Goal: Complete application form

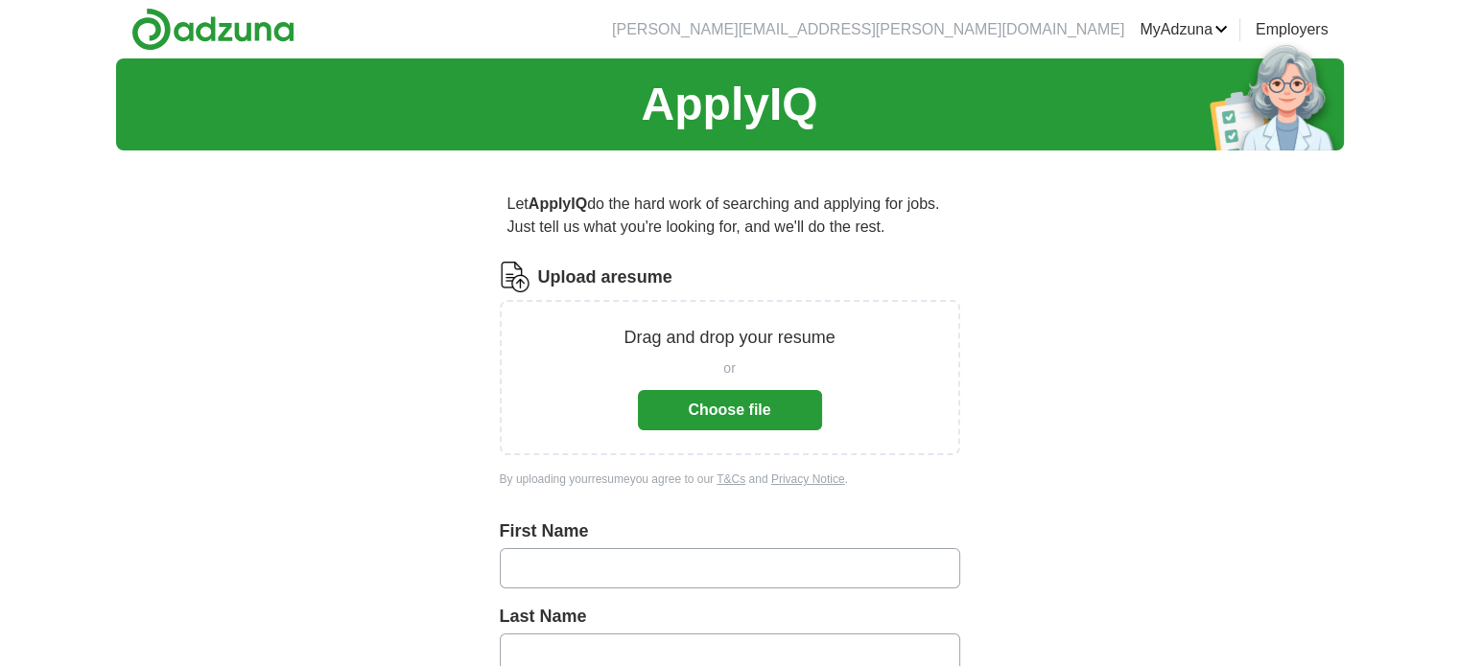
click at [736, 415] on button "Choose file" at bounding box center [730, 410] width 184 height 40
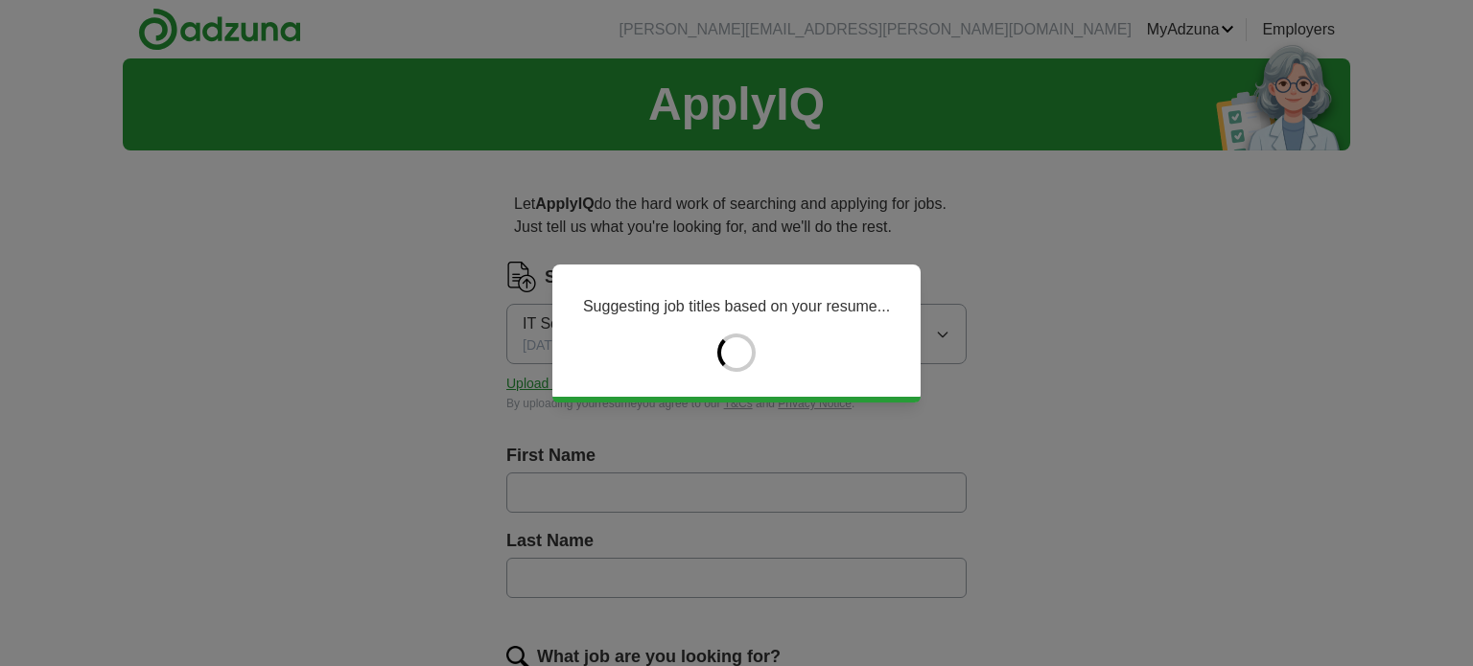
type input "******"
type input "********"
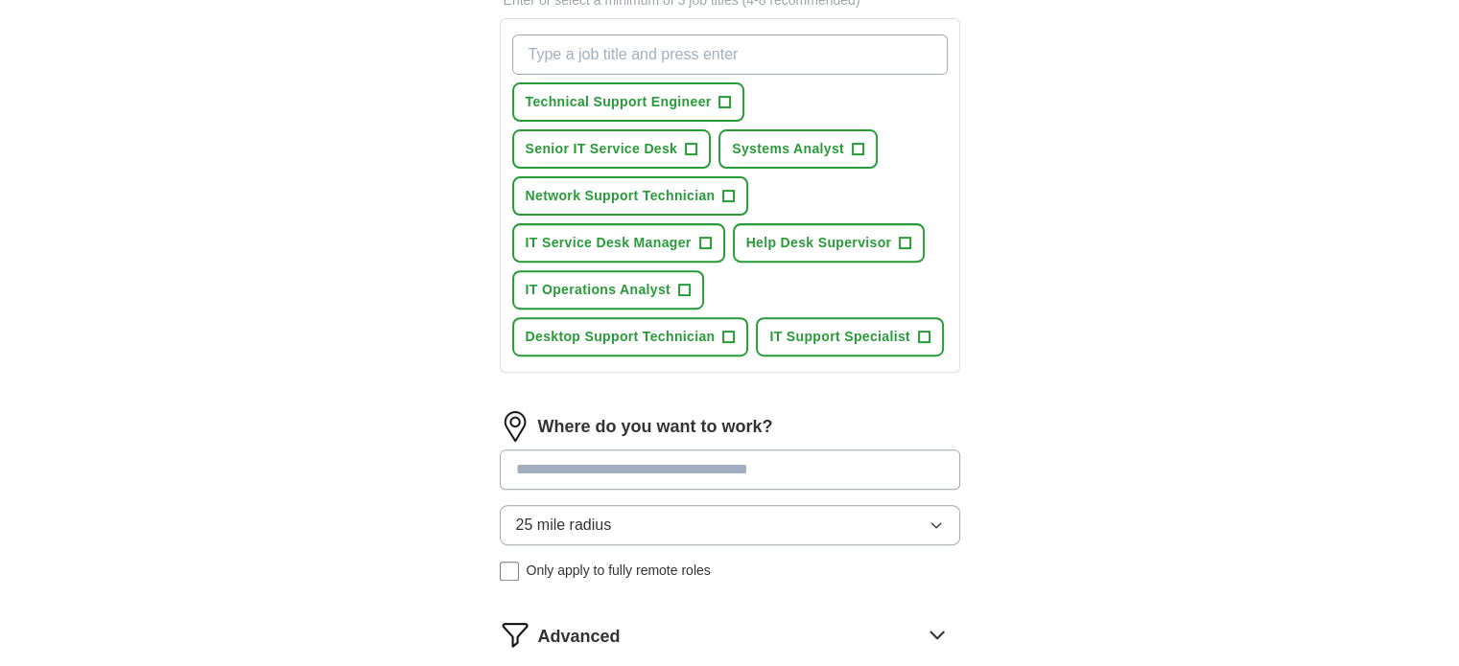
scroll to position [575, 0]
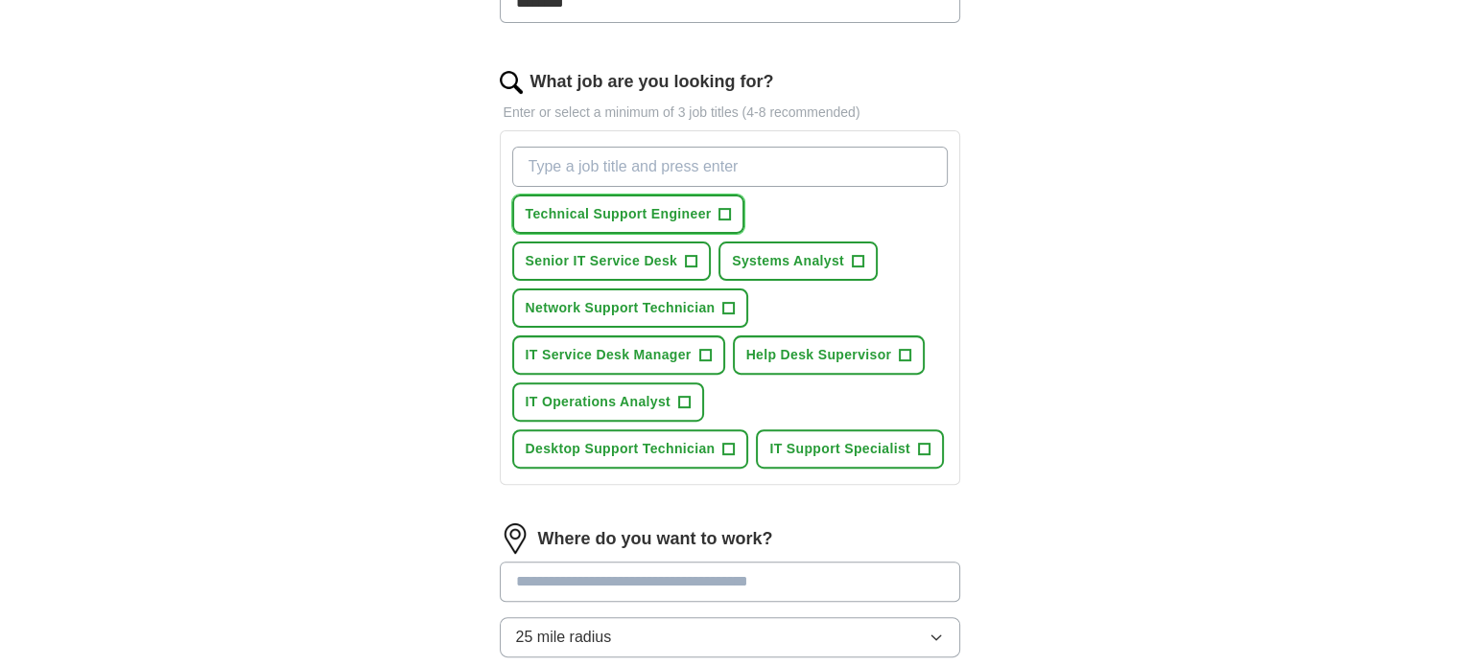
click at [722, 214] on span "+" at bounding box center [725, 214] width 12 height 15
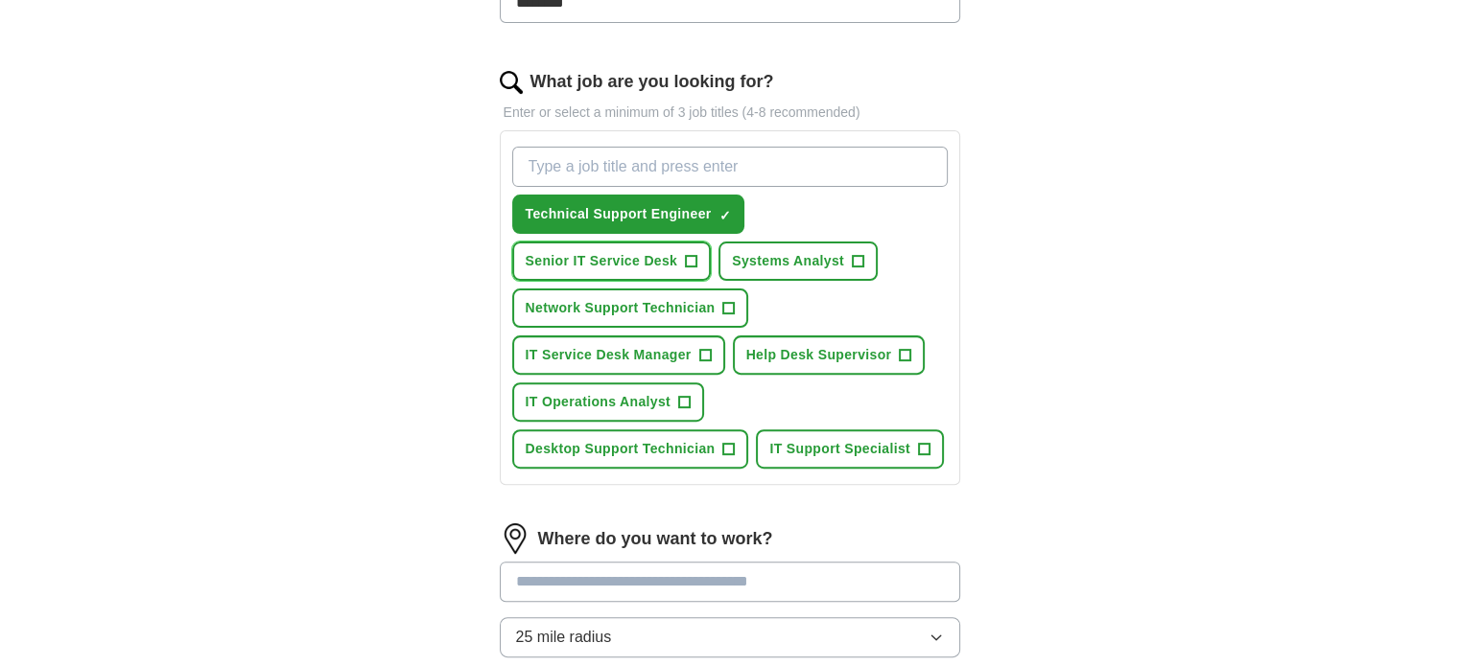
click at [641, 252] on span "Senior IT Service Desk" at bounding box center [602, 261] width 152 height 20
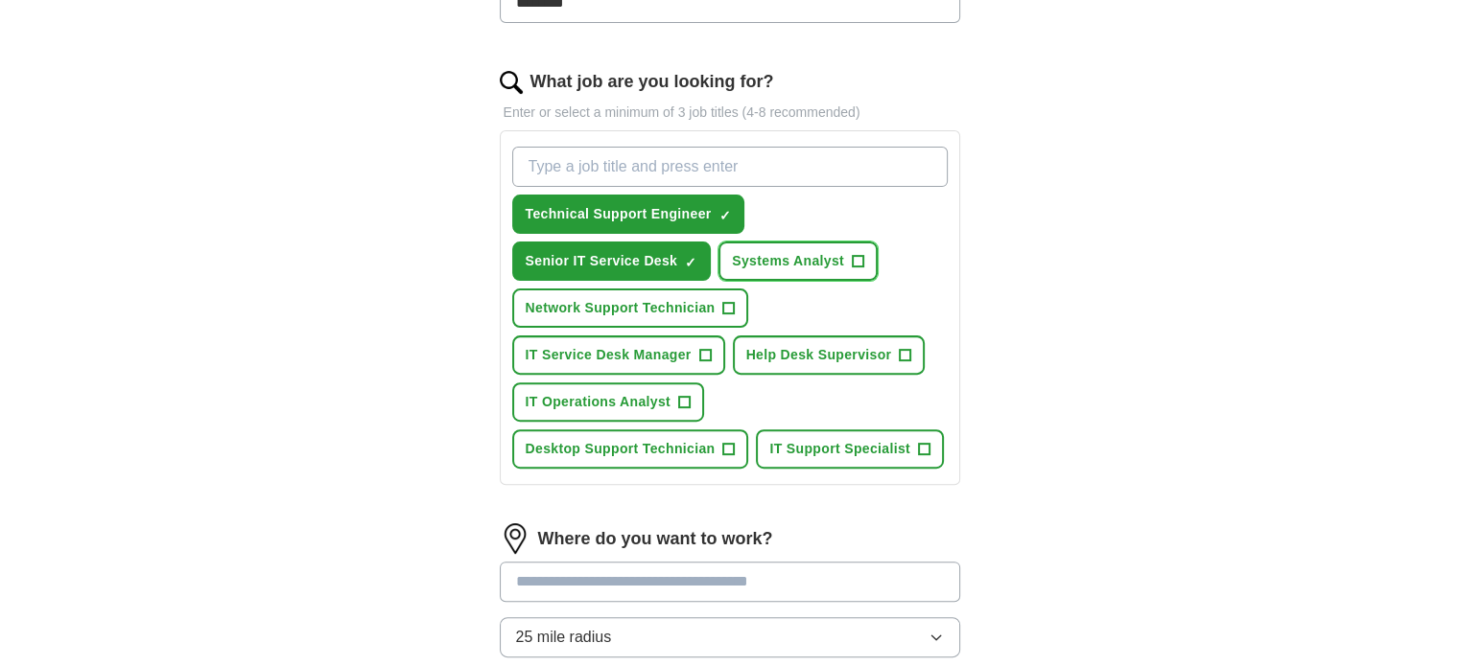
click at [822, 256] on span "Systems Analyst" at bounding box center [788, 261] width 112 height 20
click at [715, 439] on span "Desktop Support Technician" at bounding box center [621, 449] width 190 height 20
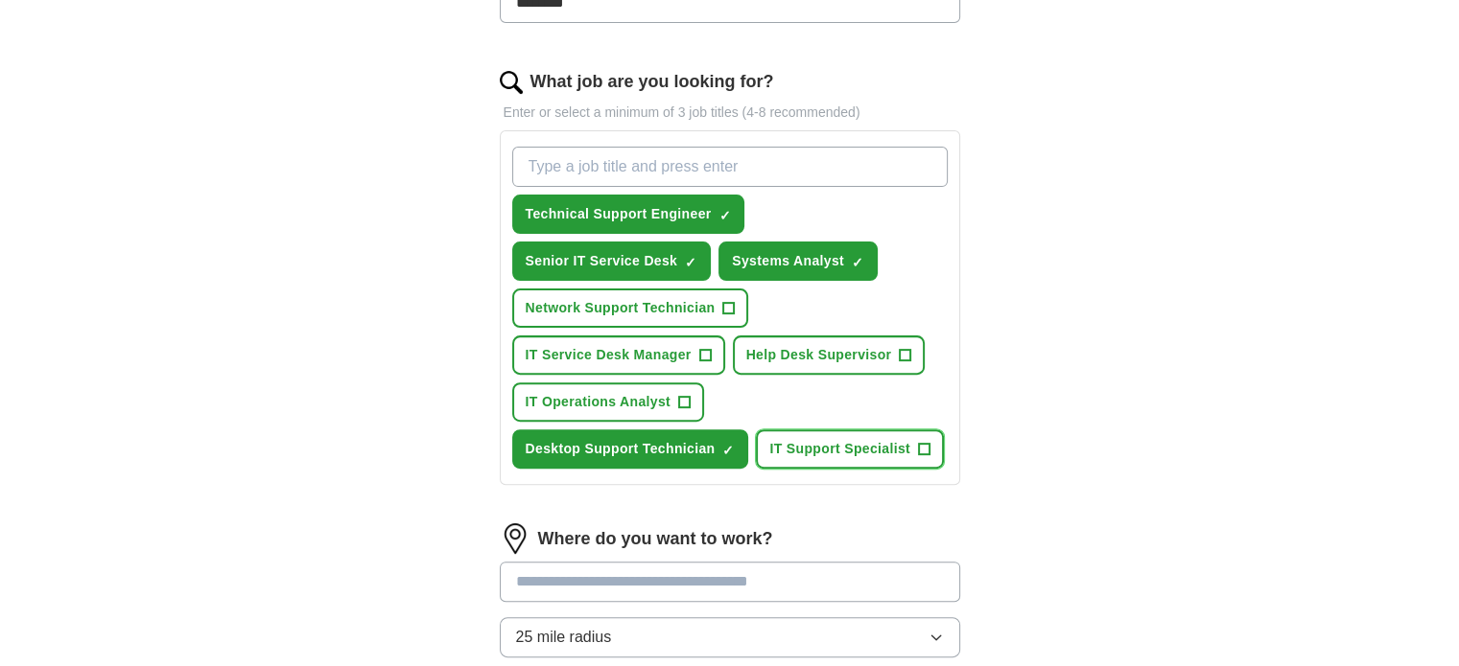
click at [769, 439] on span "IT Support Specialist" at bounding box center [839, 449] width 141 height 20
click at [587, 399] on span "IT Operations Analyst" at bounding box center [599, 402] width 146 height 20
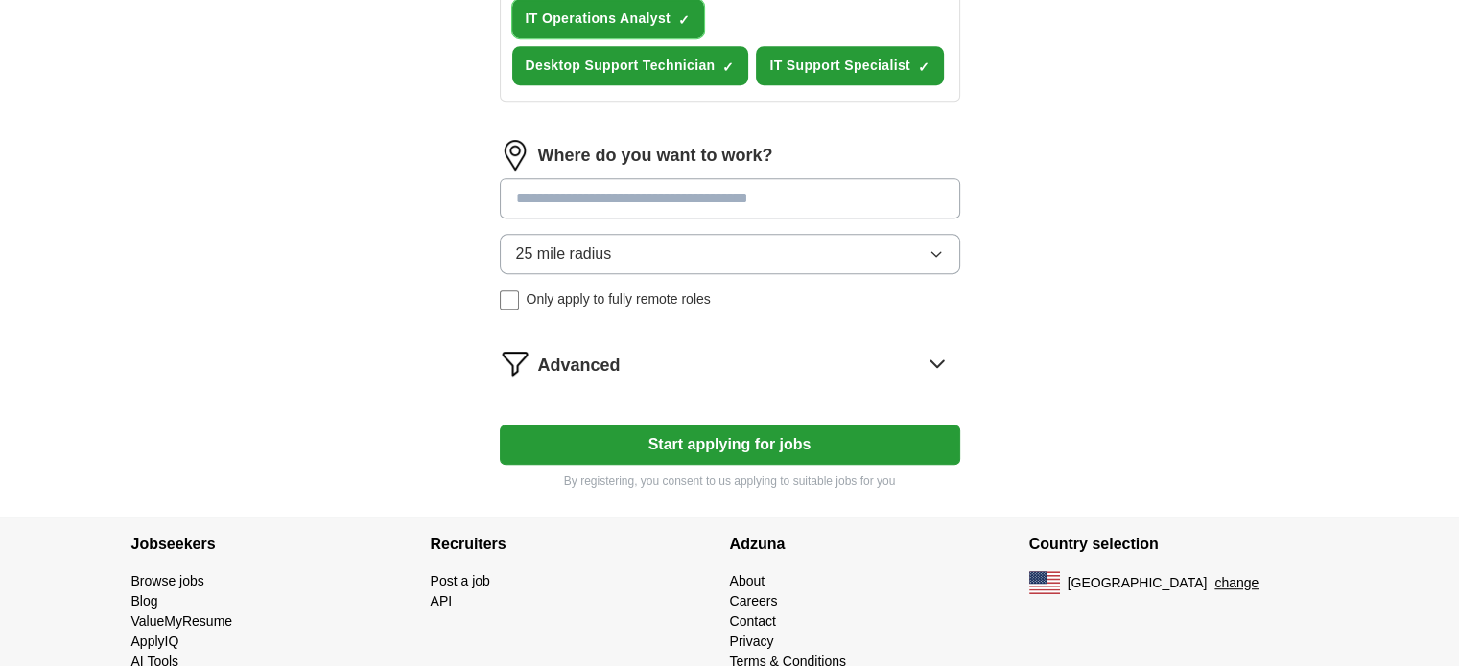
scroll to position [863, 0]
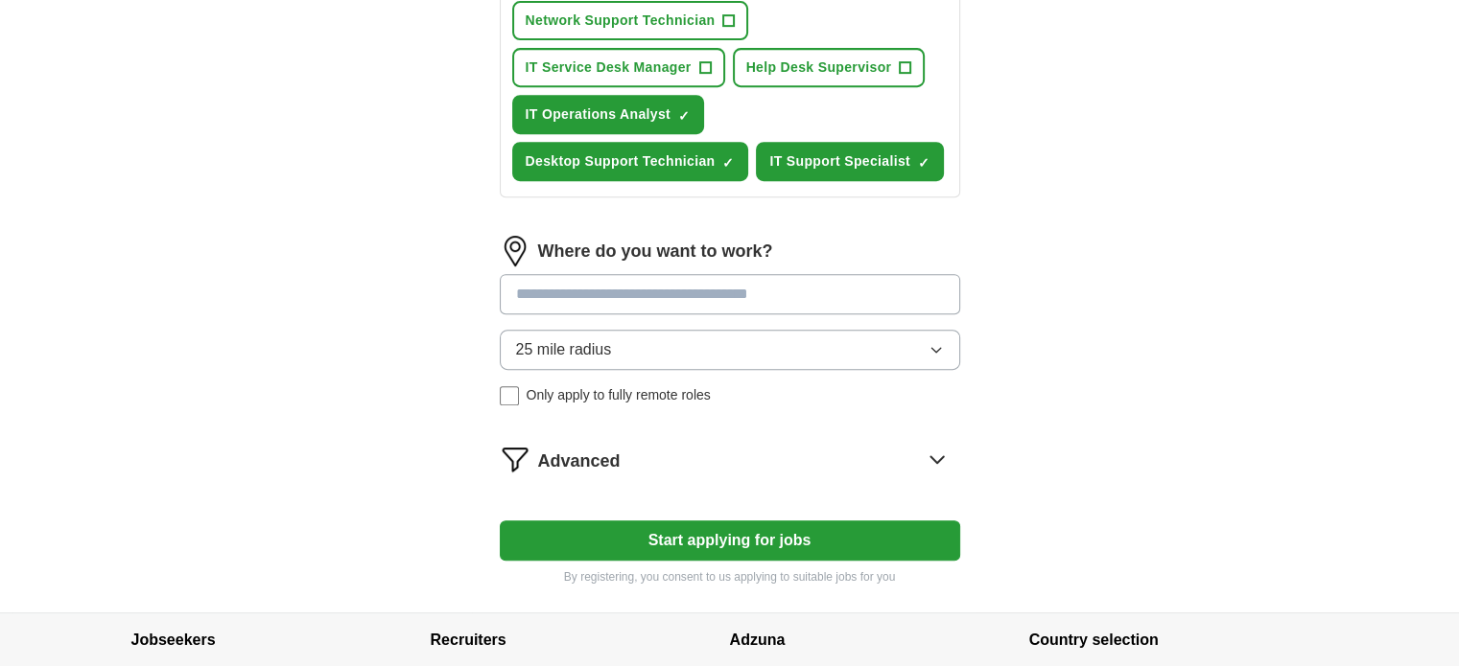
click at [708, 280] on input at bounding box center [730, 294] width 460 height 40
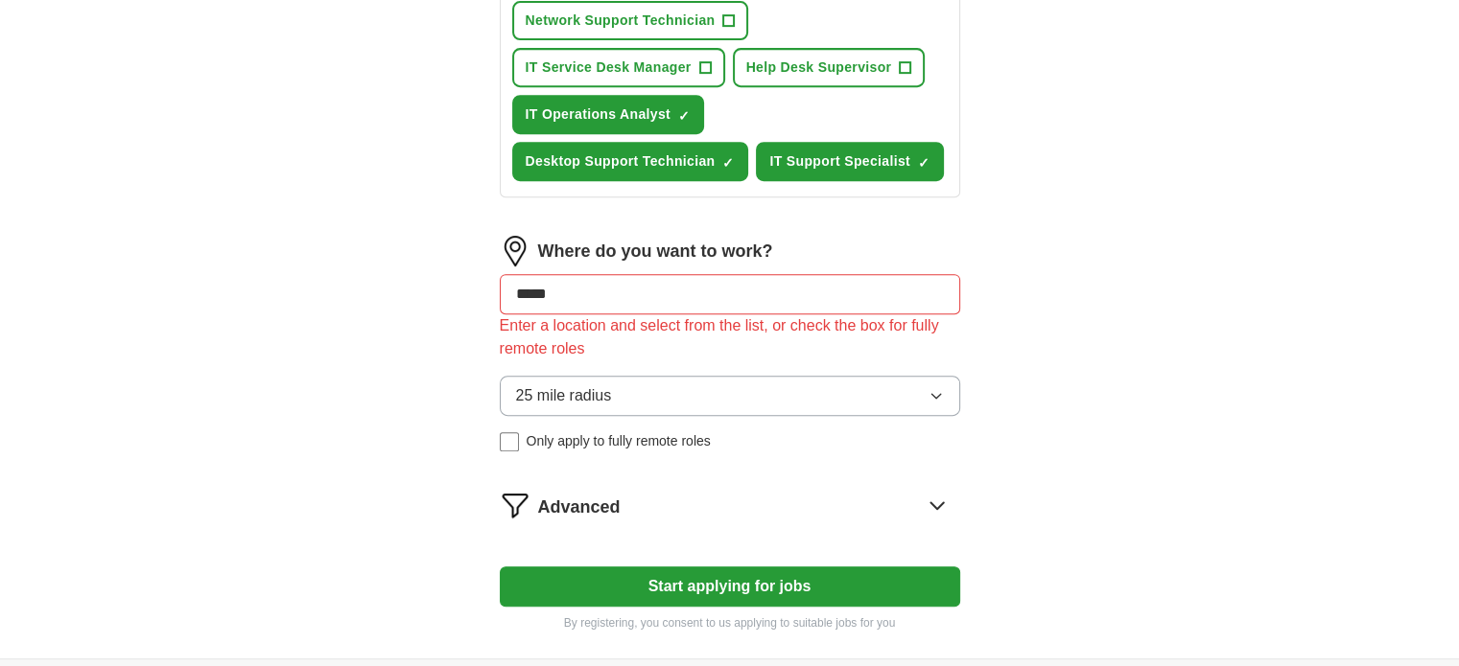
drag, startPoint x: 604, startPoint y: 297, endPoint x: 470, endPoint y: 275, distance: 136.1
click at [500, 567] on button "Start applying for jobs" at bounding box center [730, 587] width 460 height 40
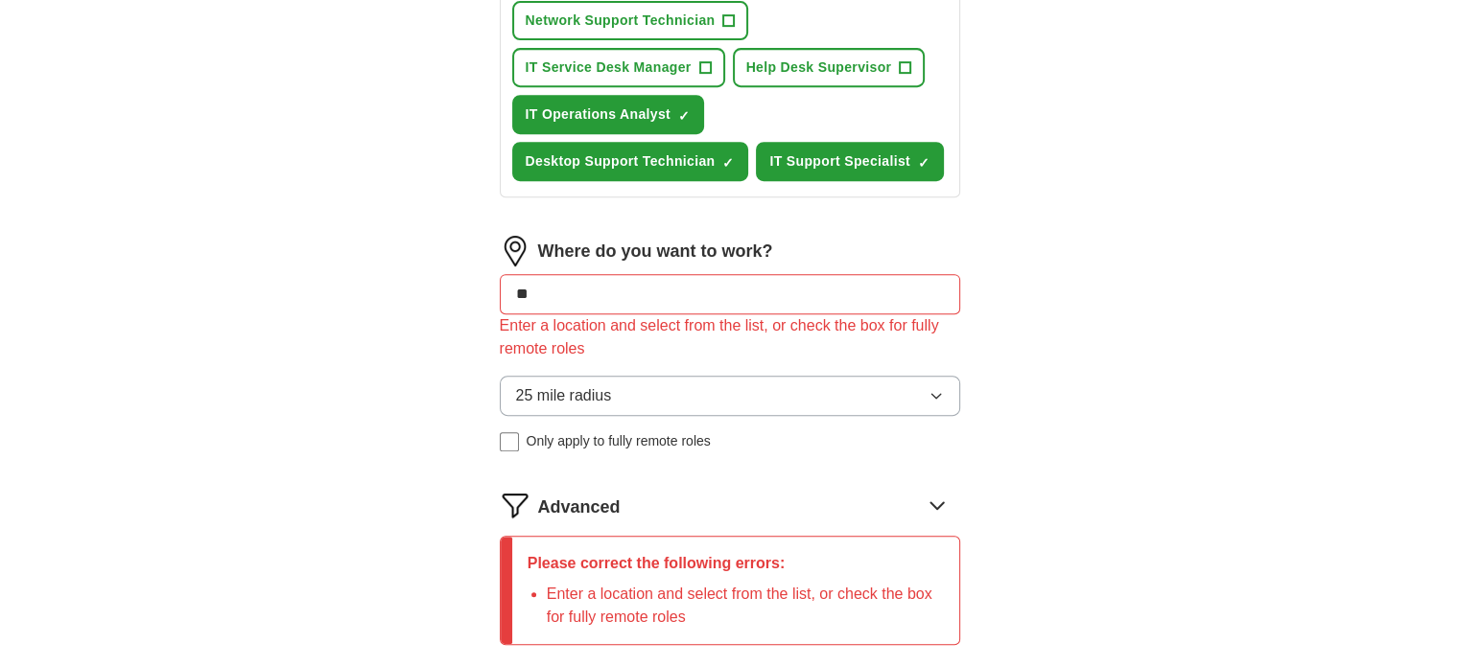
type input "*"
click at [470, 275] on div "Let ApplyIQ do the hard work of searching and applying for jobs. Just tell us w…" at bounding box center [730, 35] width 614 height 1465
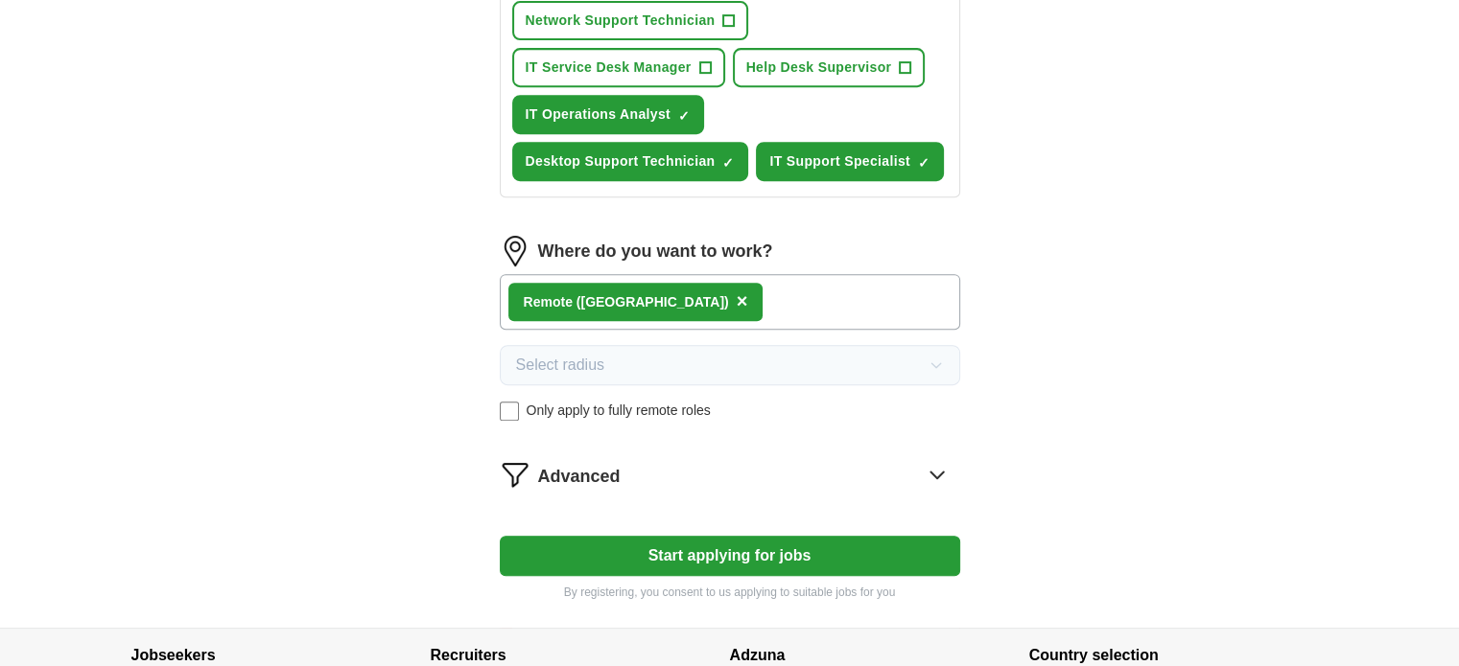
click at [761, 549] on button "Start applying for jobs" at bounding box center [730, 556] width 460 height 40
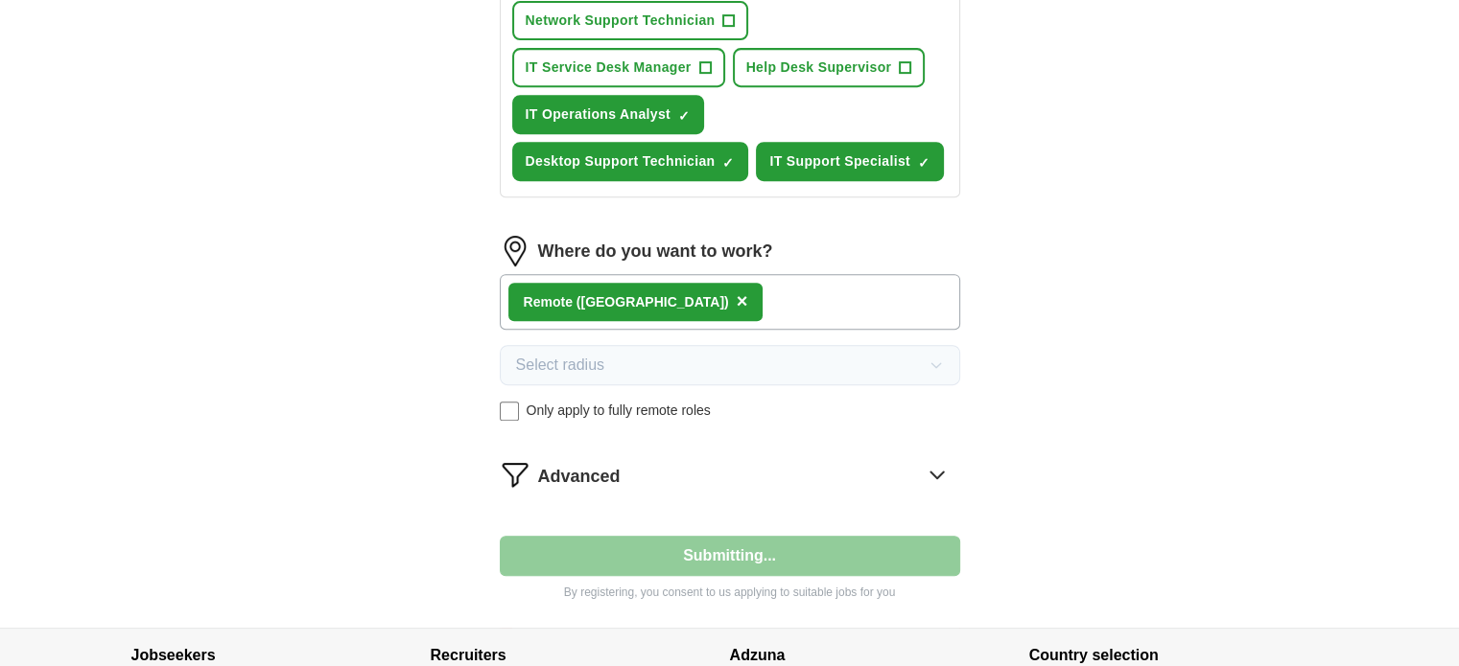
select select "**"
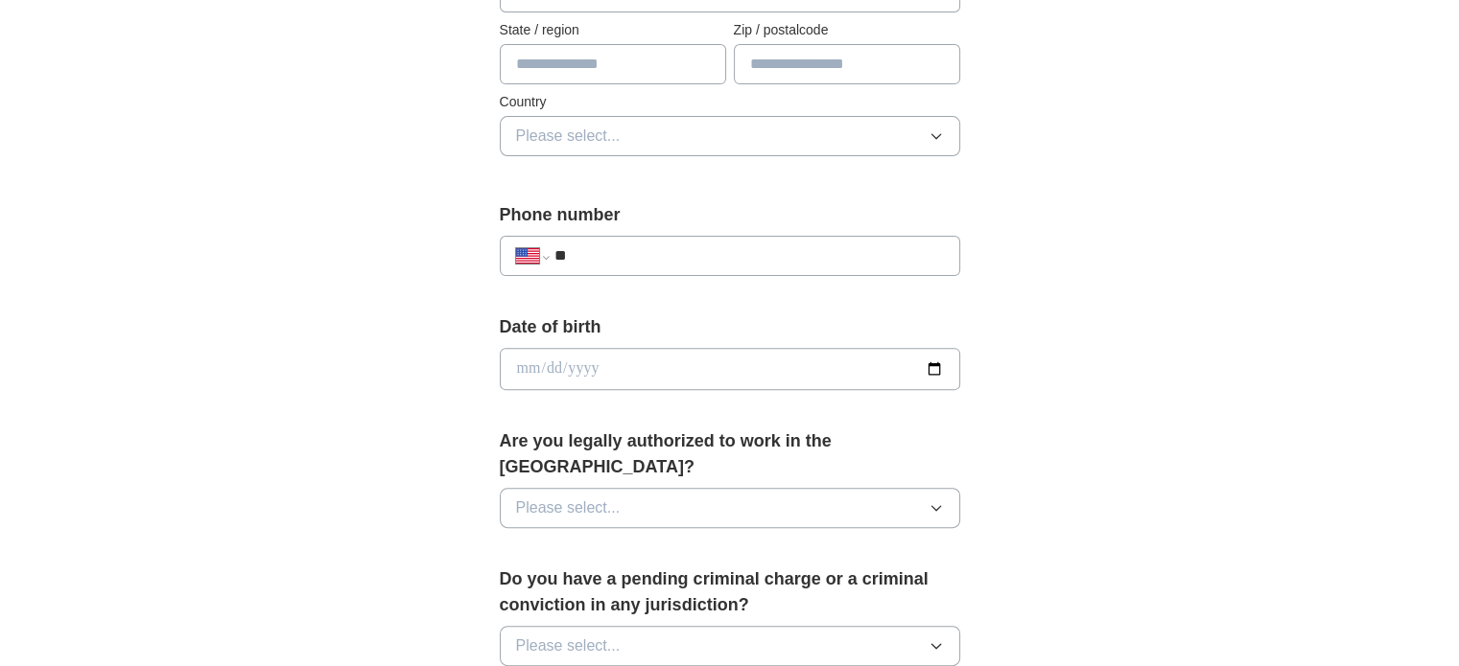
scroll to position [575, 0]
click at [687, 245] on input "**" at bounding box center [747, 255] width 389 height 23
type input "**********"
click at [659, 369] on input "date" at bounding box center [730, 368] width 460 height 42
type input "**********"
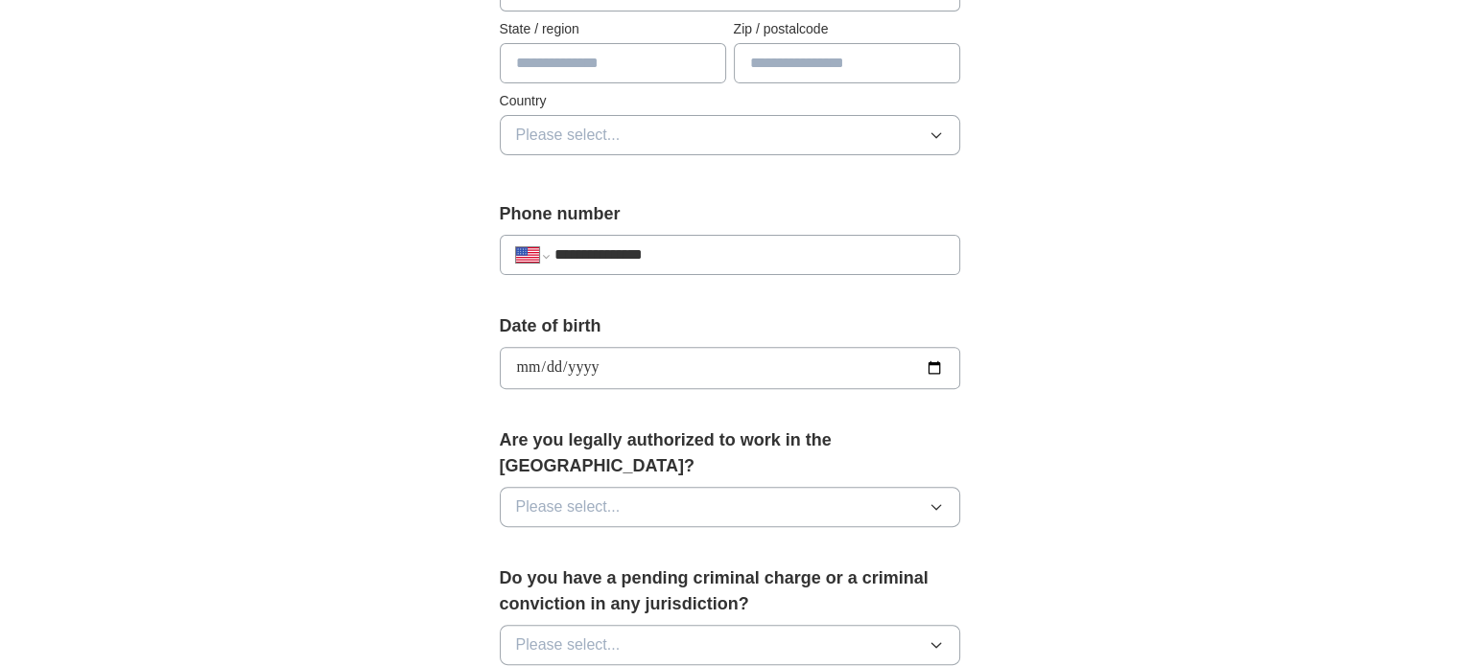
click at [702, 487] on button "Please select..." at bounding box center [730, 507] width 460 height 40
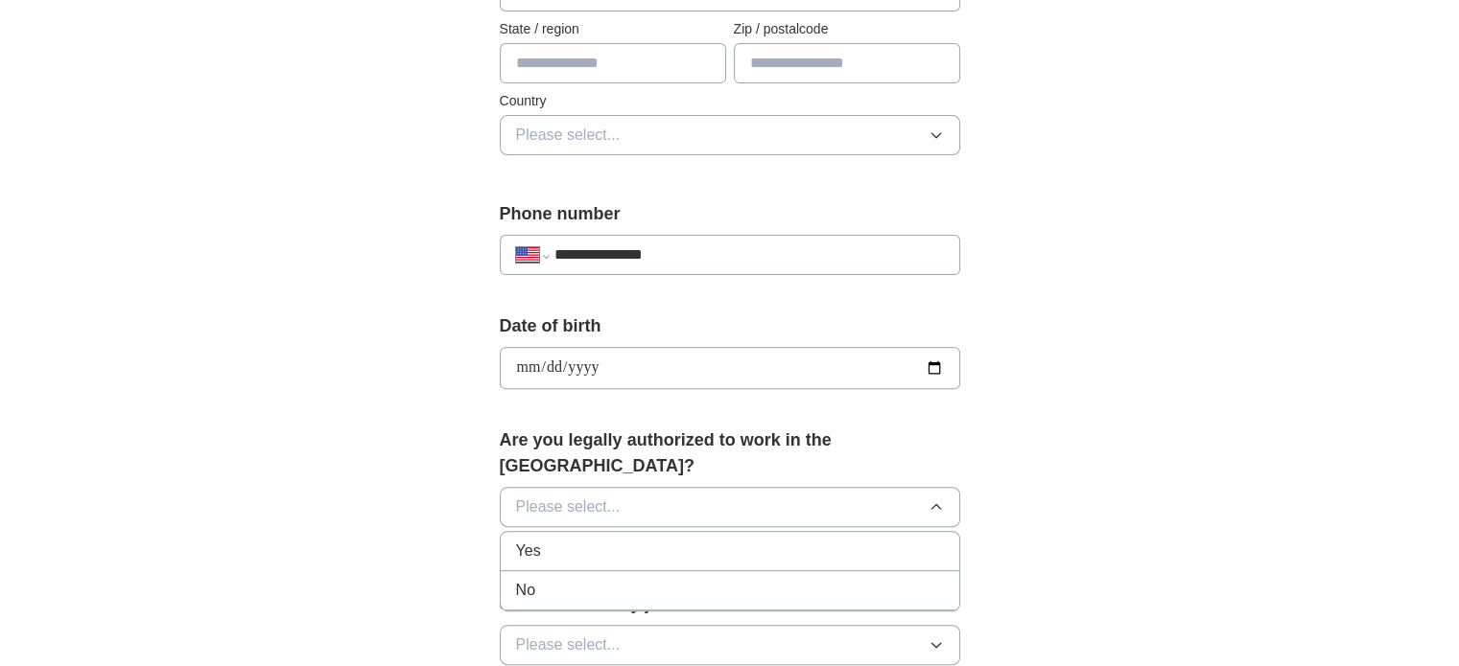
click at [676, 540] on div "Yes" at bounding box center [730, 551] width 428 height 23
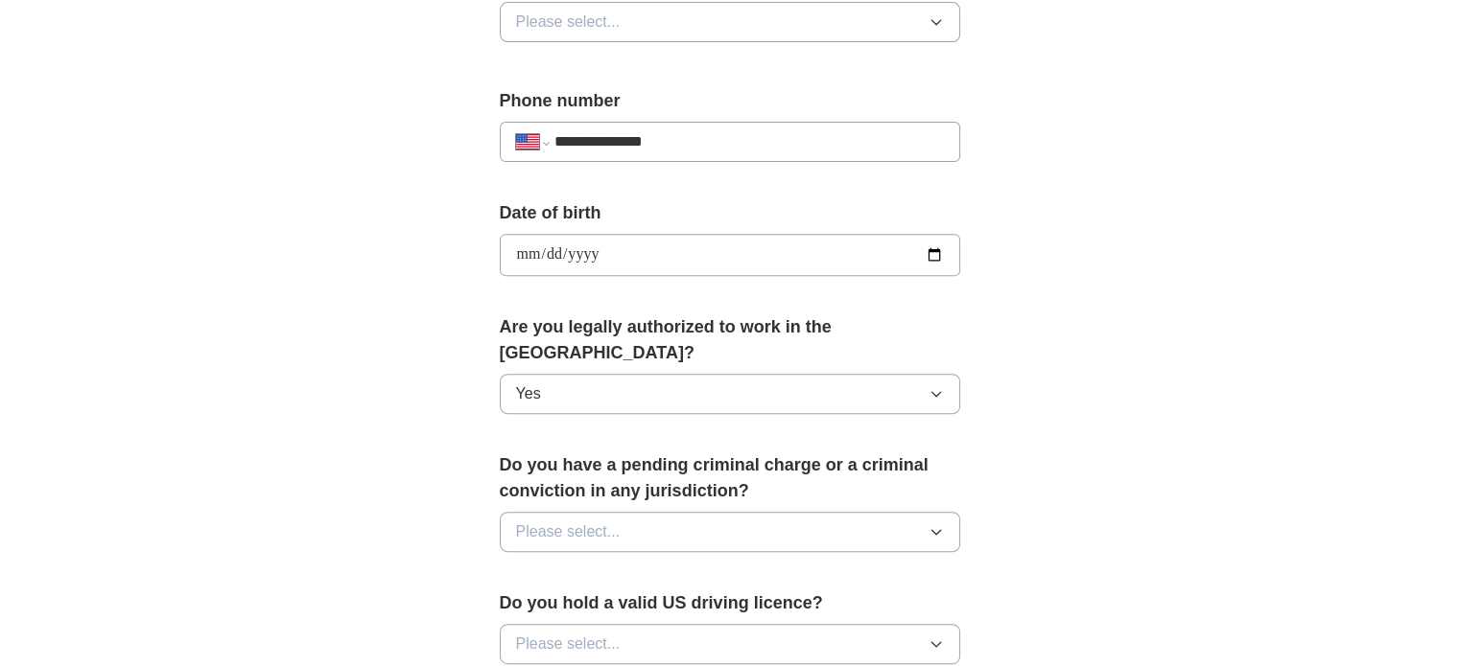
scroll to position [767, 0]
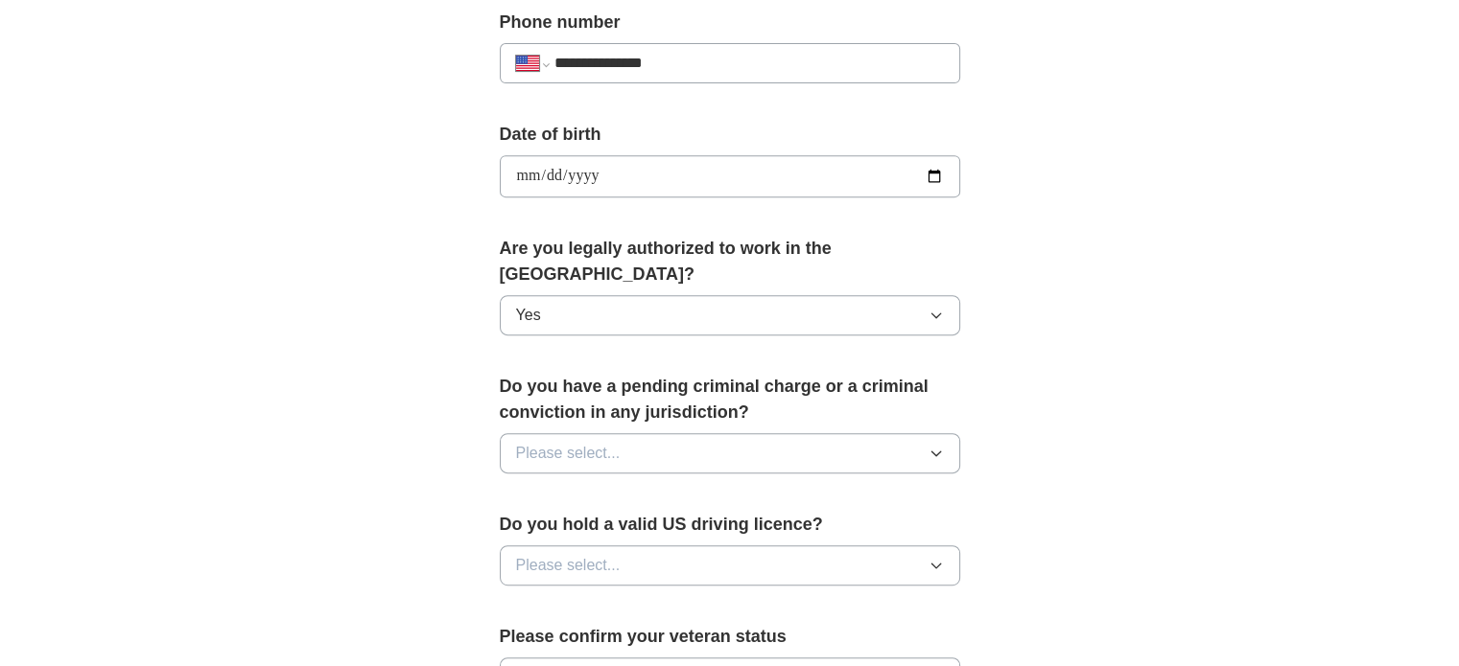
click at [733, 433] on button "Please select..." at bounding box center [730, 453] width 460 height 40
click at [712, 526] on div "No" at bounding box center [730, 537] width 428 height 23
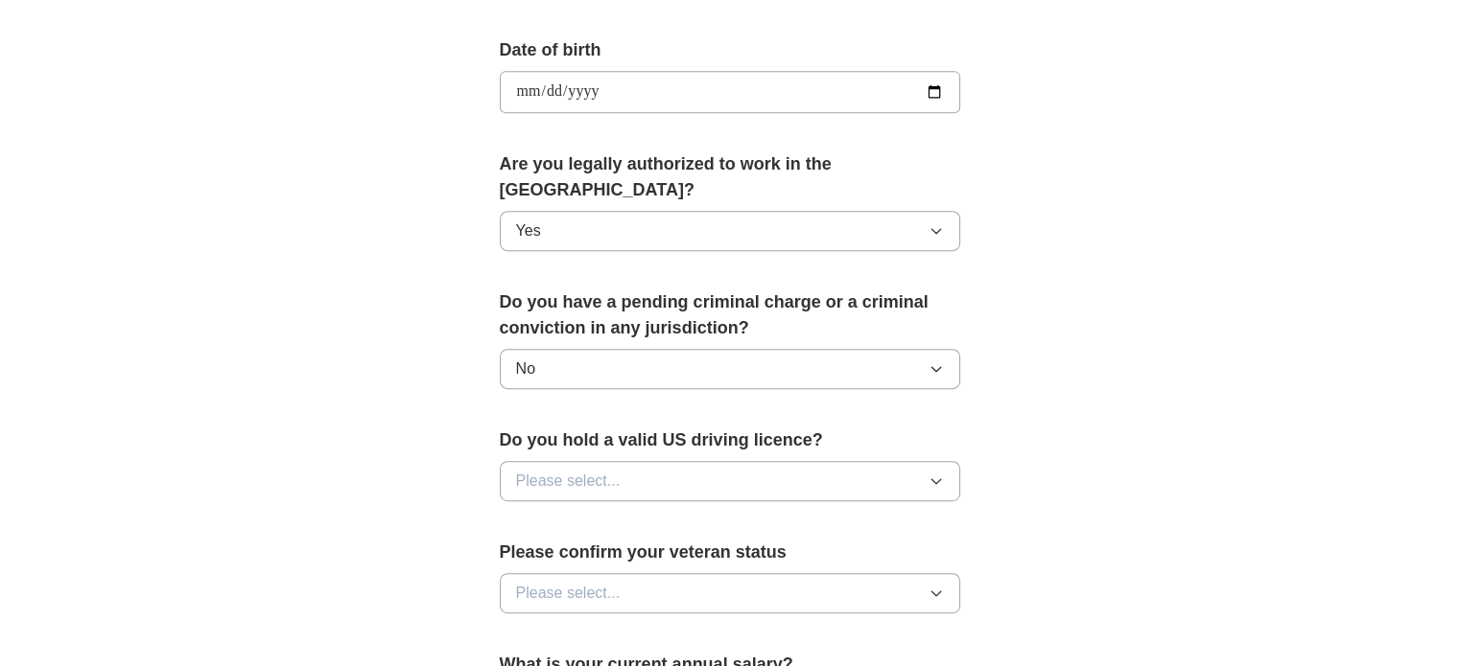
scroll to position [959, 0]
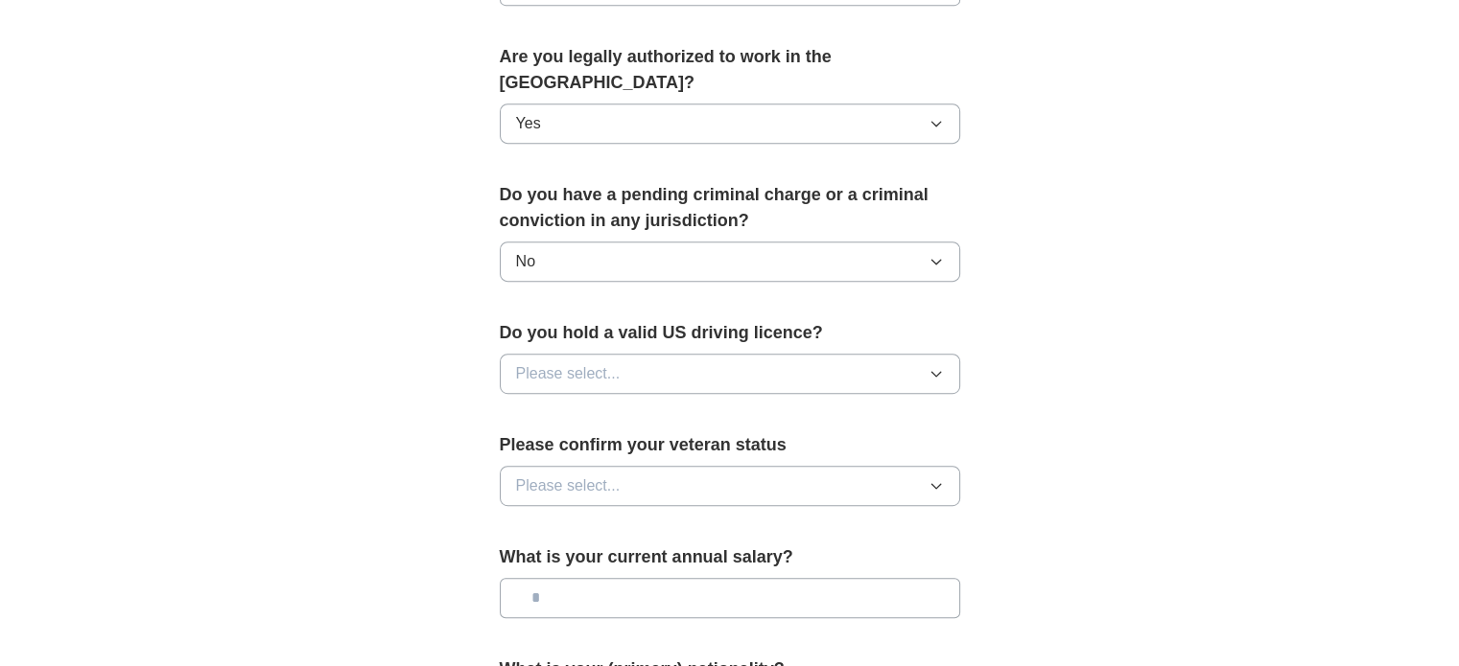
click at [713, 354] on button "Please select..." at bounding box center [730, 374] width 460 height 40
click at [710, 399] on li "Yes" at bounding box center [730, 418] width 458 height 39
click at [710, 466] on button "Please select..." at bounding box center [730, 486] width 460 height 40
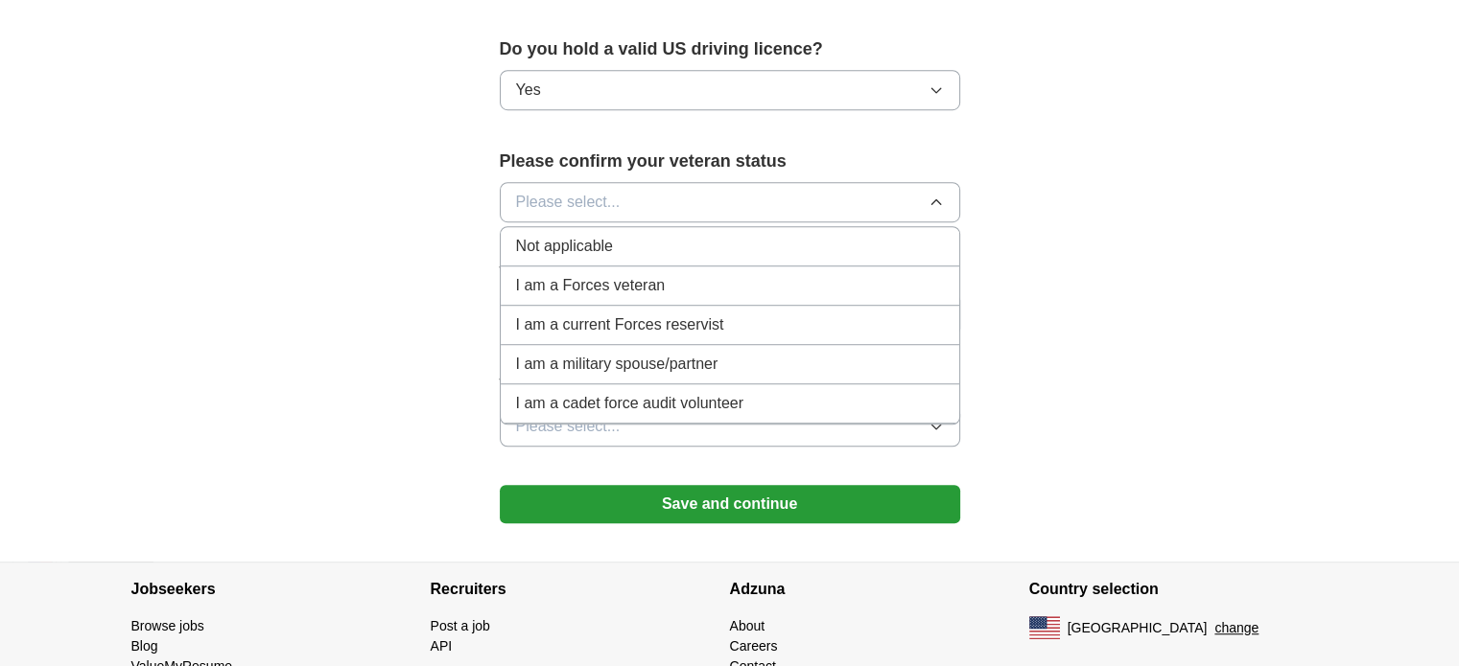
scroll to position [1247, 0]
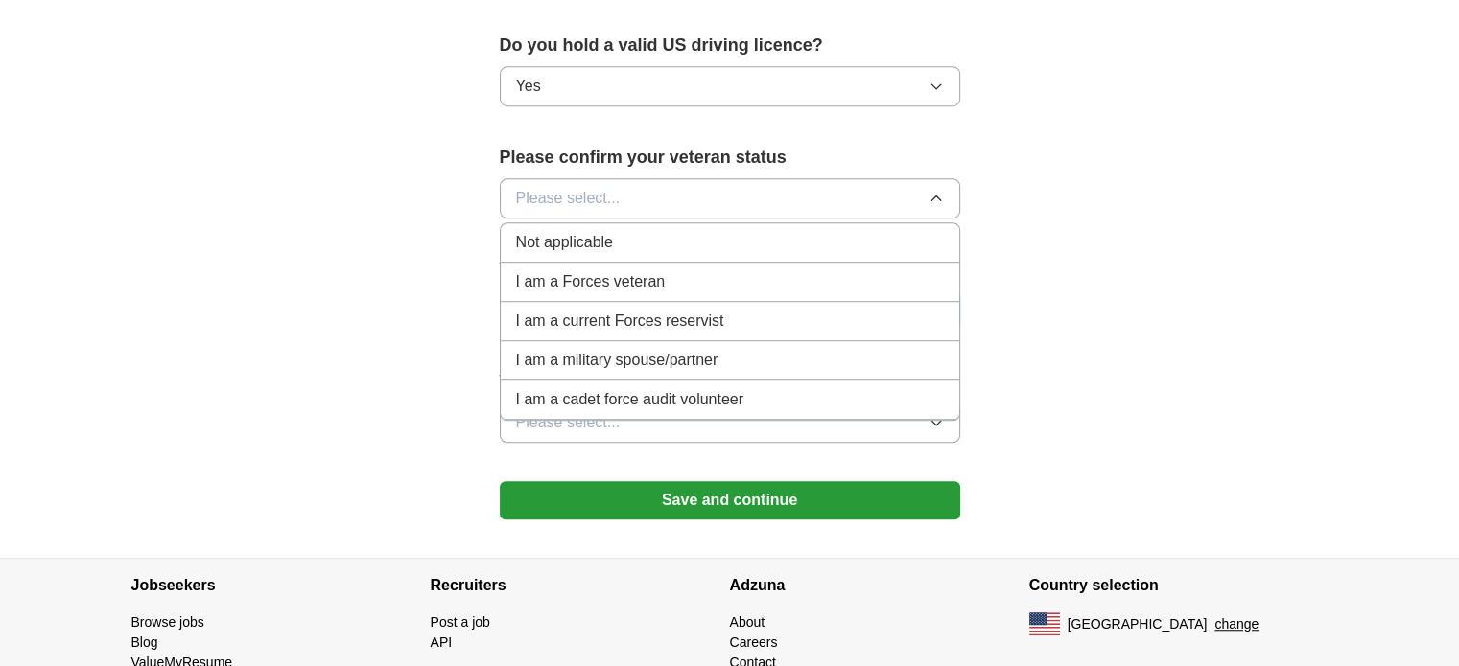
click at [733, 231] on div "Not applicable" at bounding box center [730, 242] width 428 height 23
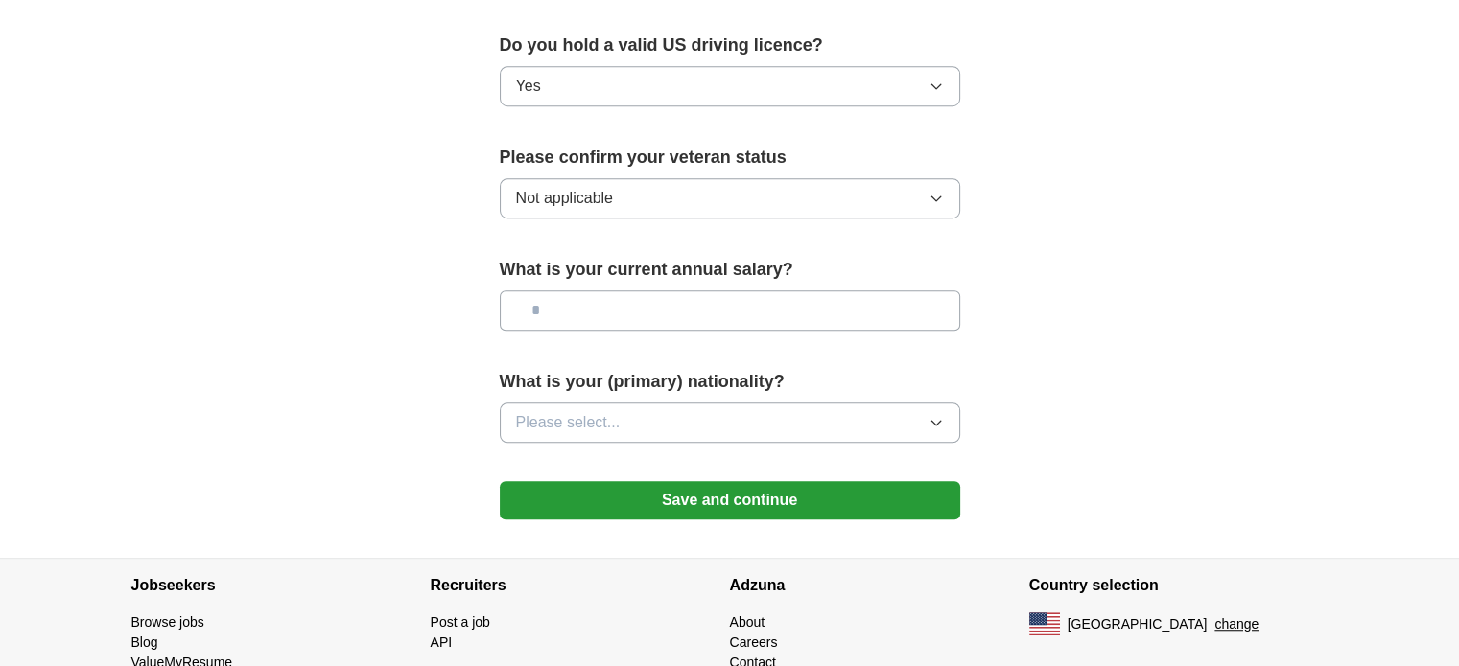
click at [714, 291] on input "text" at bounding box center [730, 311] width 460 height 40
type input "*******"
click at [708, 403] on button "Please select..." at bounding box center [730, 423] width 460 height 40
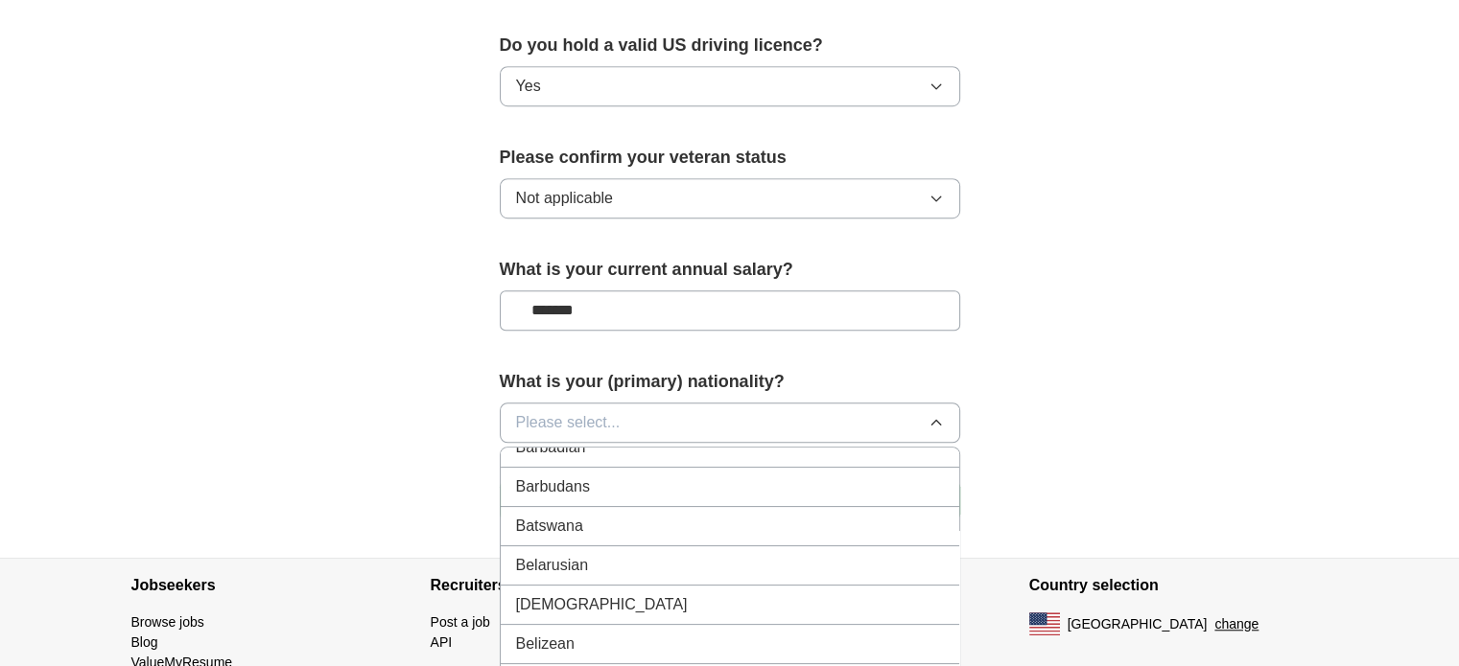
scroll to position [0, 0]
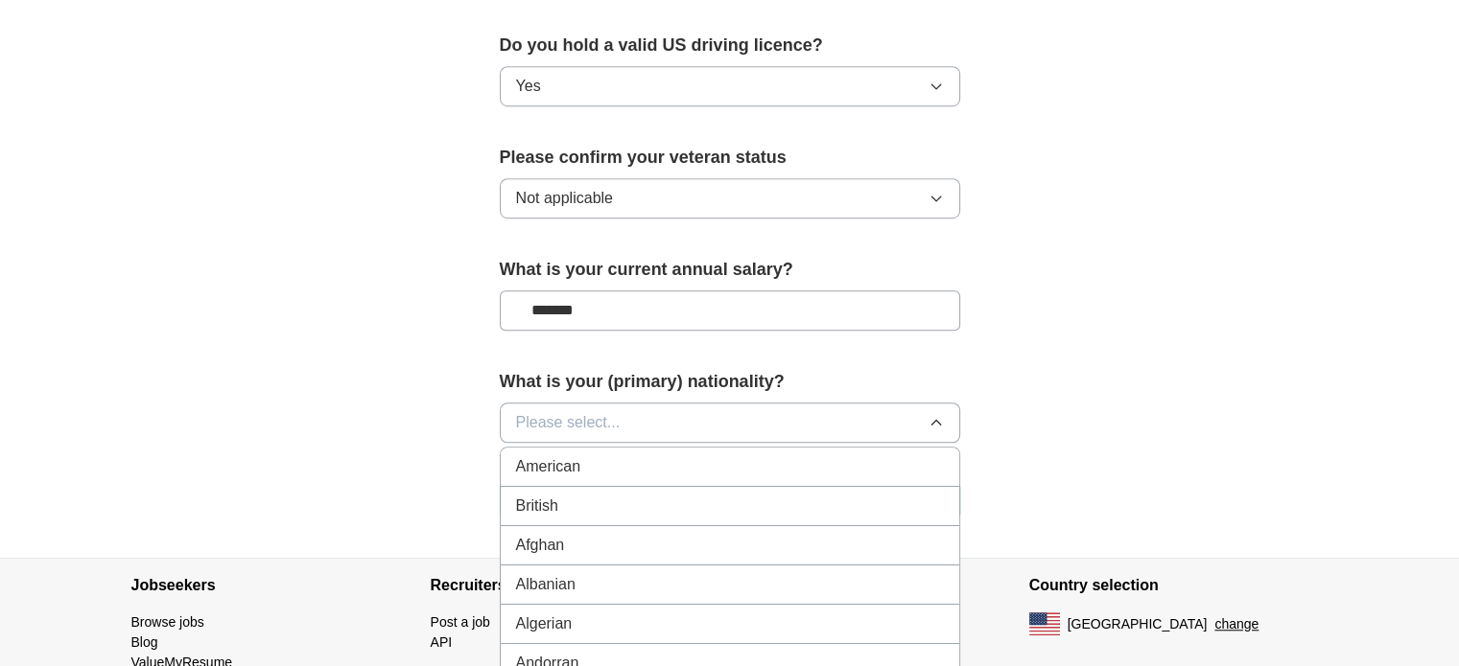
click at [734, 456] on div "American" at bounding box center [730, 467] width 428 height 23
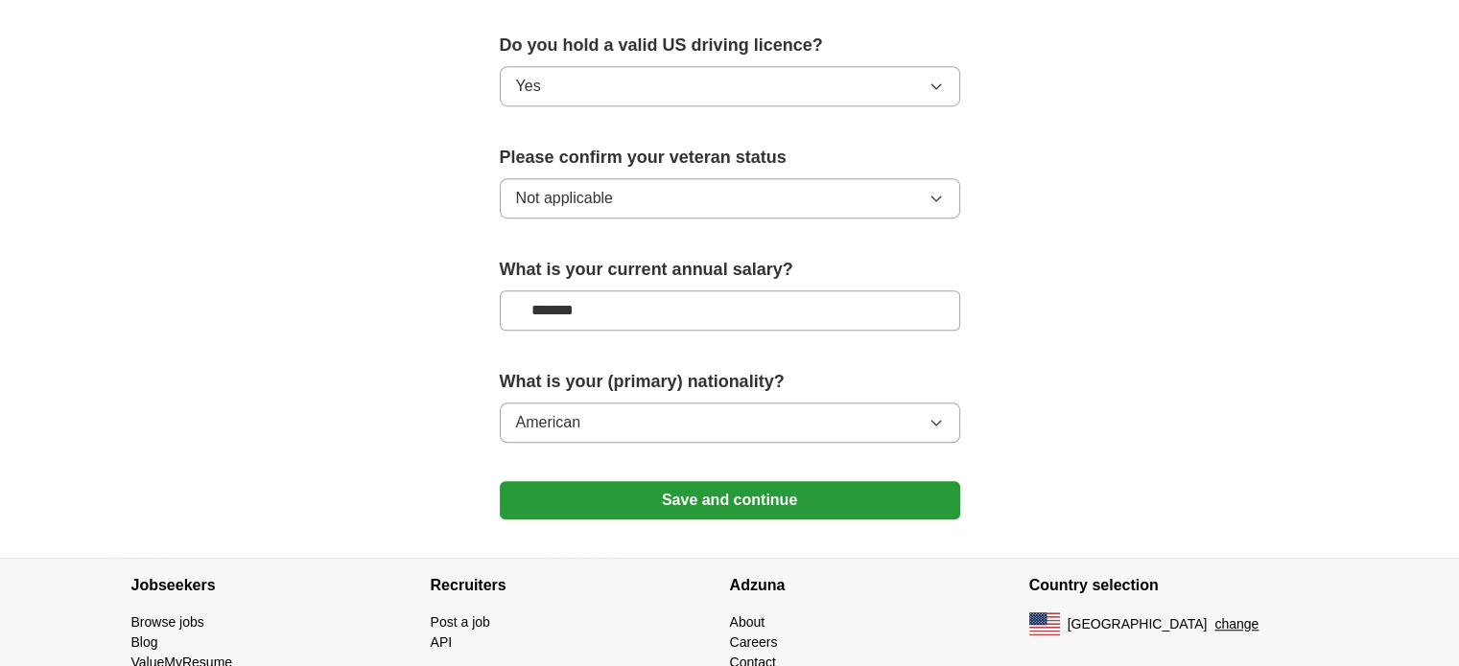
click at [718, 481] on button "Save and continue" at bounding box center [730, 500] width 460 height 38
